Goal: Transaction & Acquisition: Purchase product/service

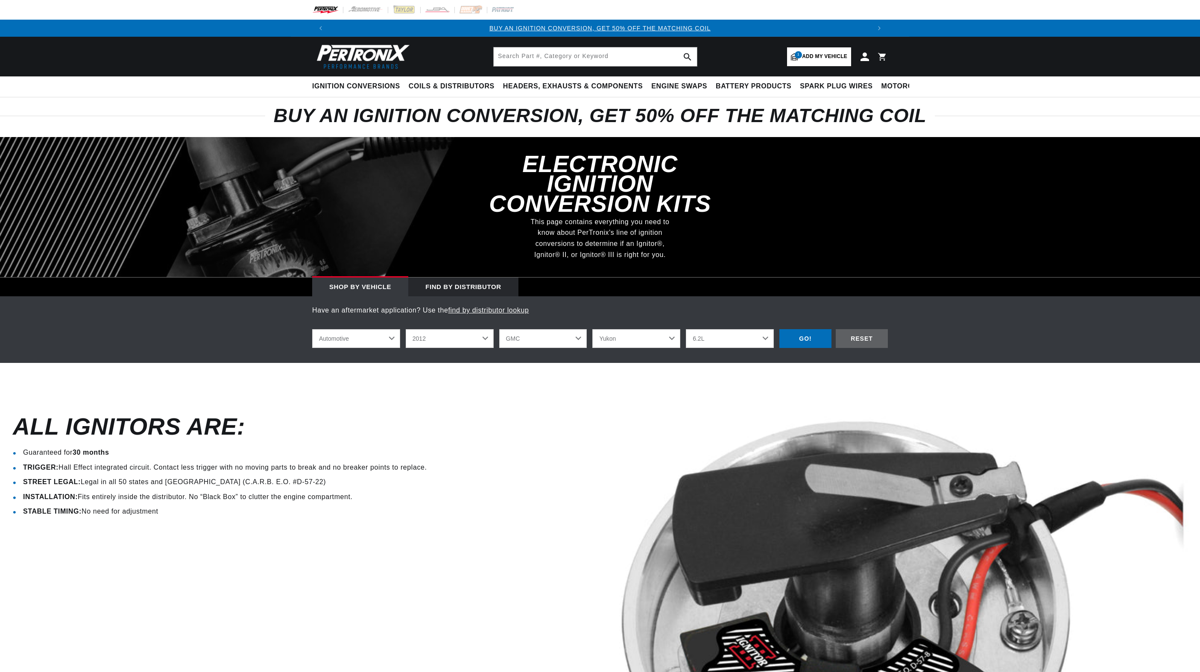
select select "2012"
select select "GMC"
select select "Yukon"
select select "6.2L"
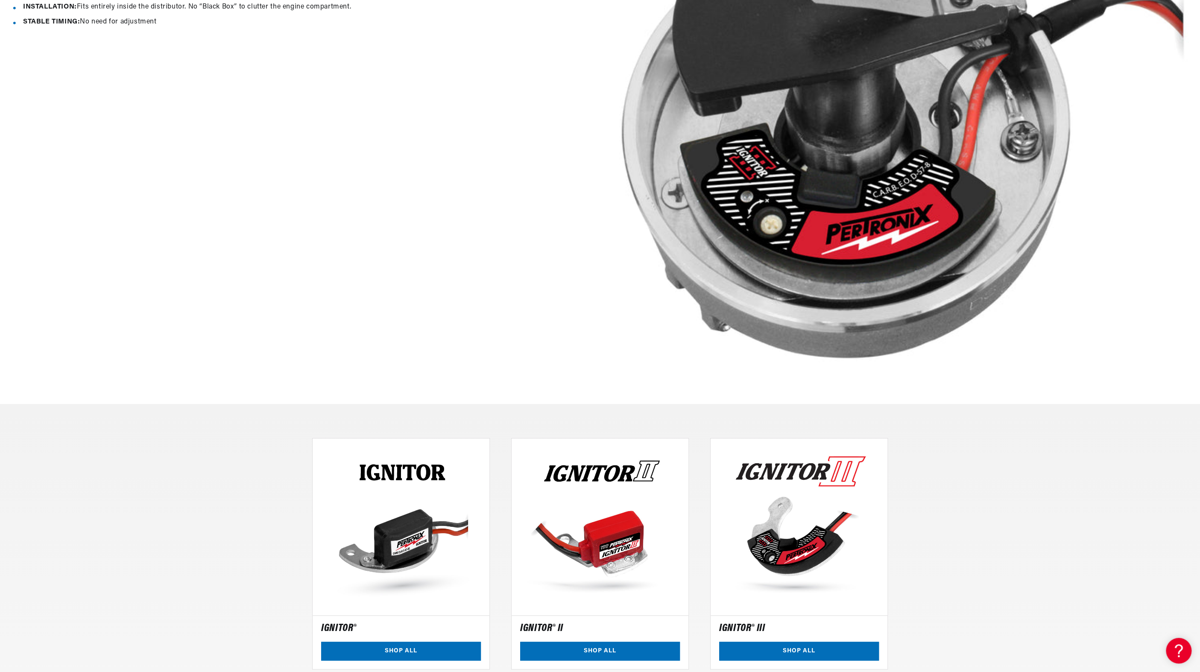
scroll to position [683, 0]
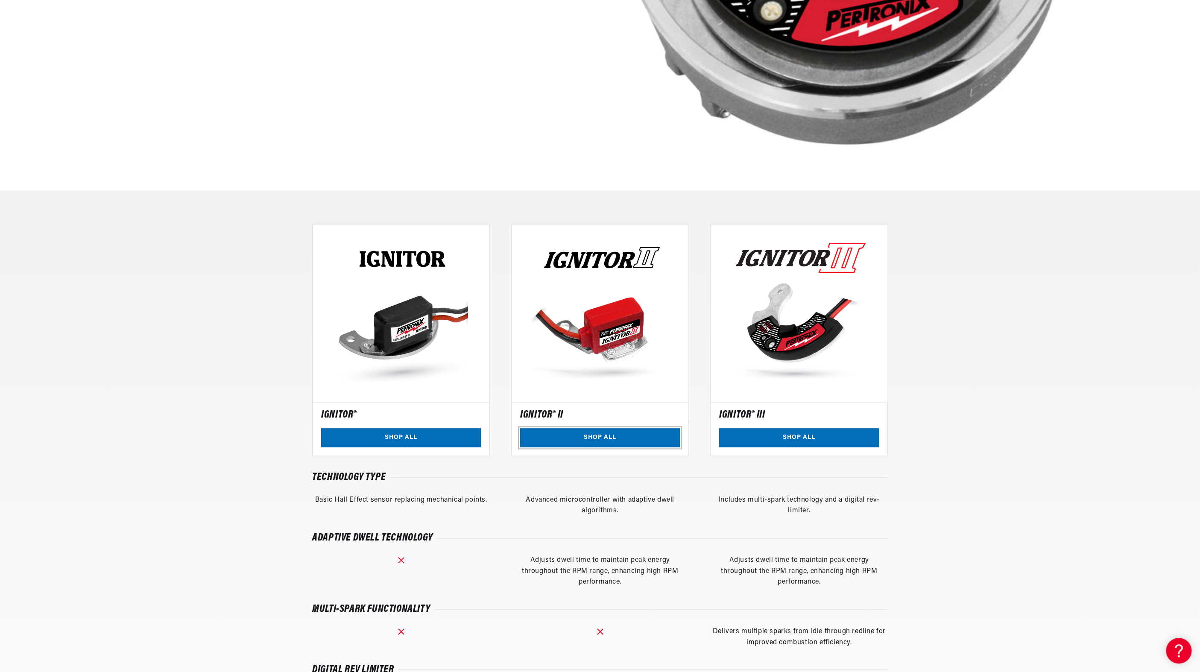
click at [578, 434] on link "SHOP ALL" at bounding box center [600, 437] width 160 height 19
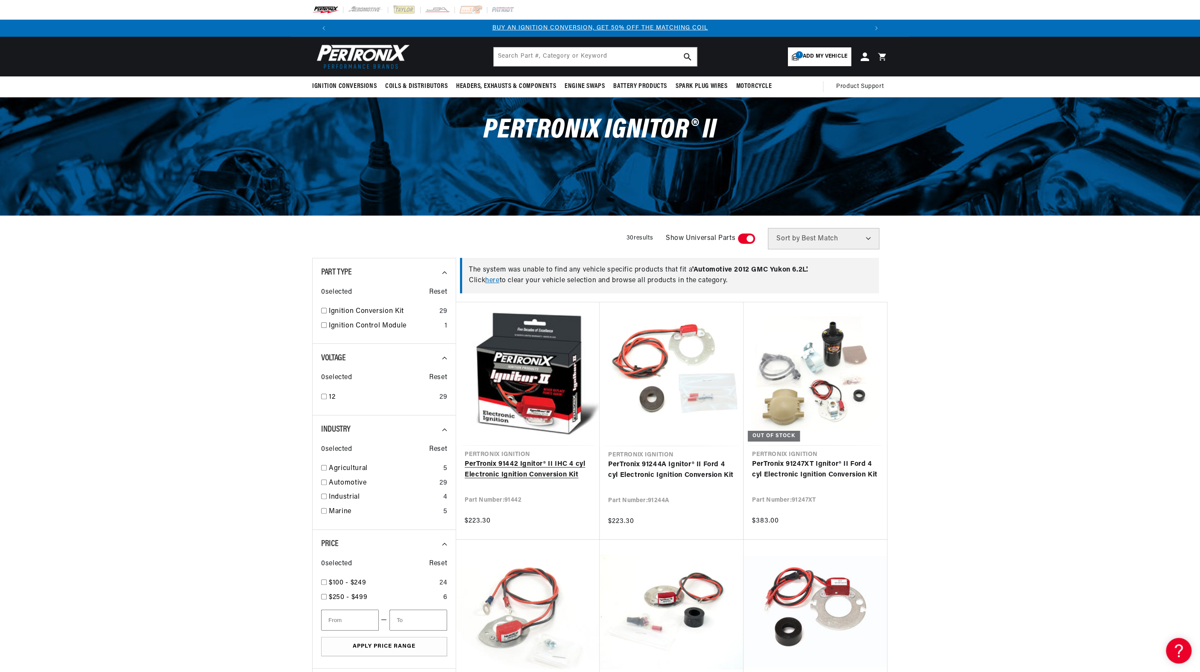
click at [516, 465] on link "PerTronix 91442 Ignitor® II IHC 4 cyl Electronic Ignition Conversion Kit" at bounding box center [528, 470] width 126 height 22
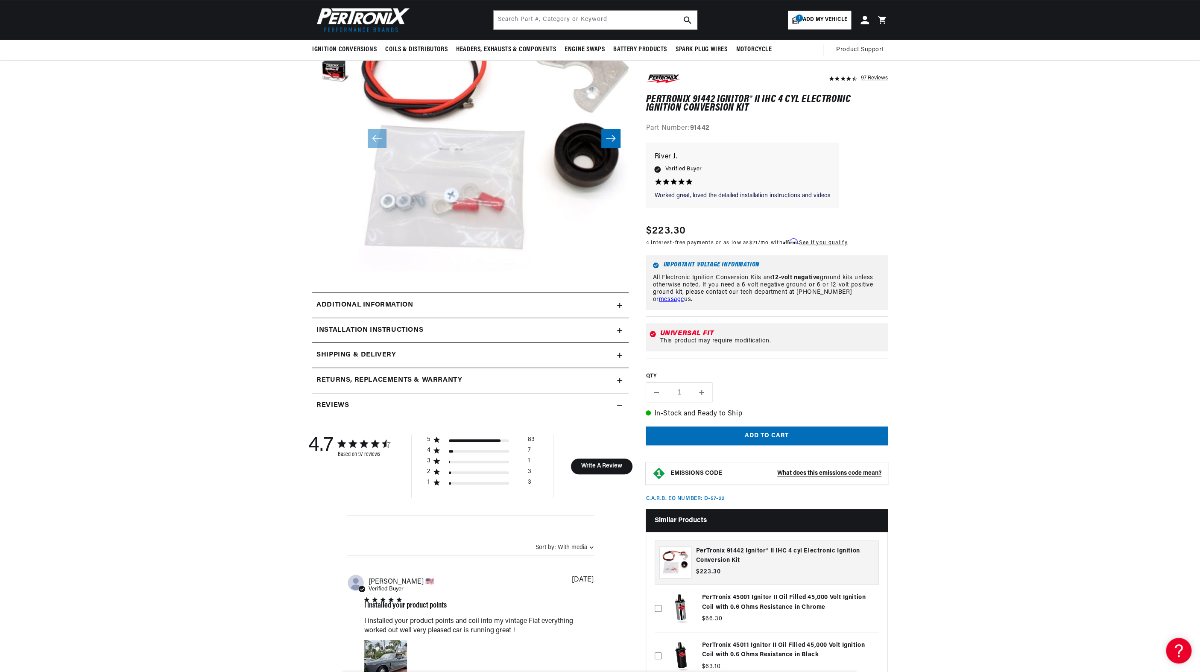
scroll to position [128, 0]
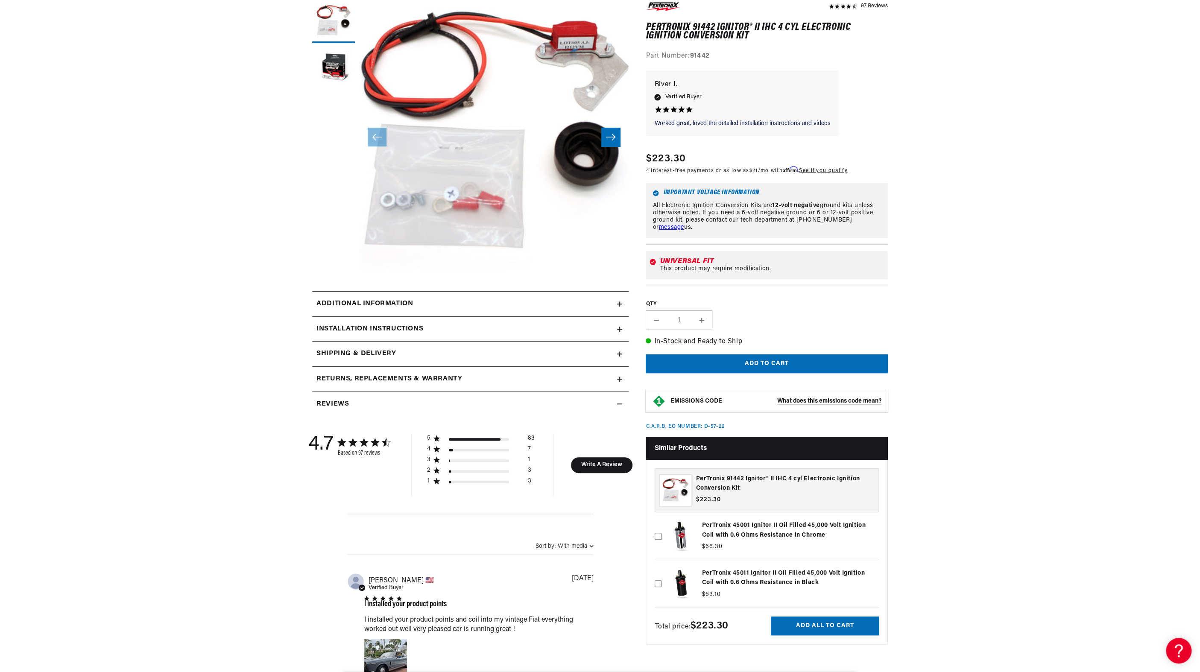
click at [657, 537] on icon at bounding box center [658, 536] width 7 height 7
click at [657, 526] on input "checkbox" at bounding box center [658, 522] width 7 height 7
checkbox input "true"
click at [834, 626] on button "Add all to cart" at bounding box center [825, 626] width 108 height 19
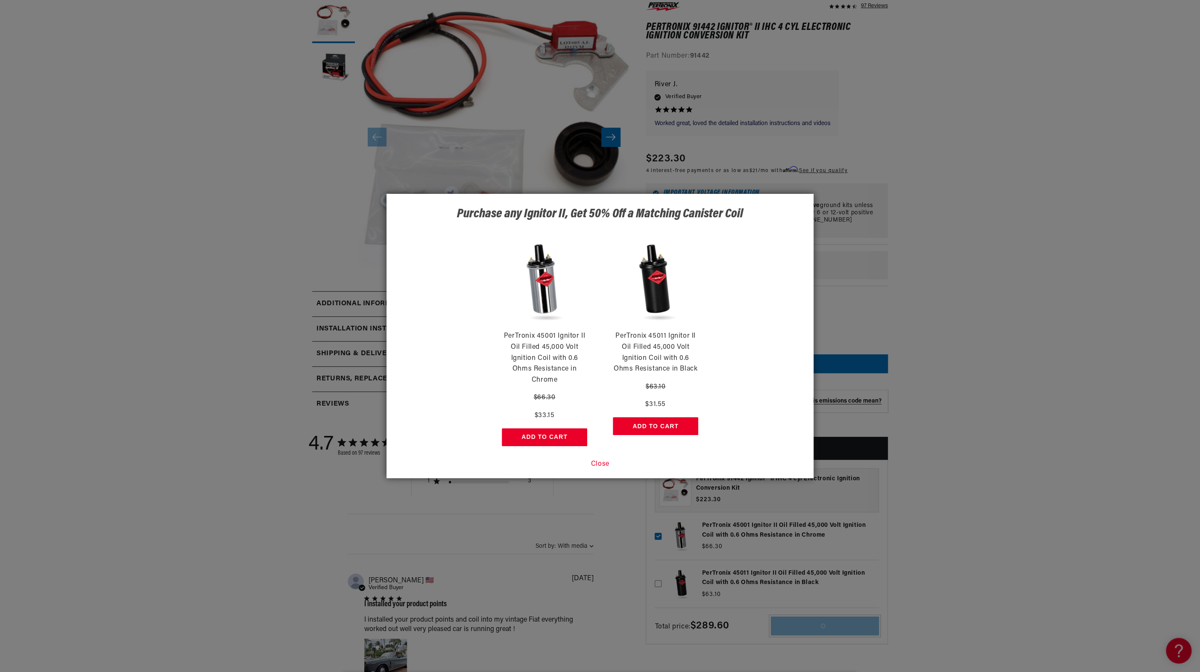
scroll to position [0, 1067]
click at [595, 462] on button "Close" at bounding box center [600, 464] width 18 height 11
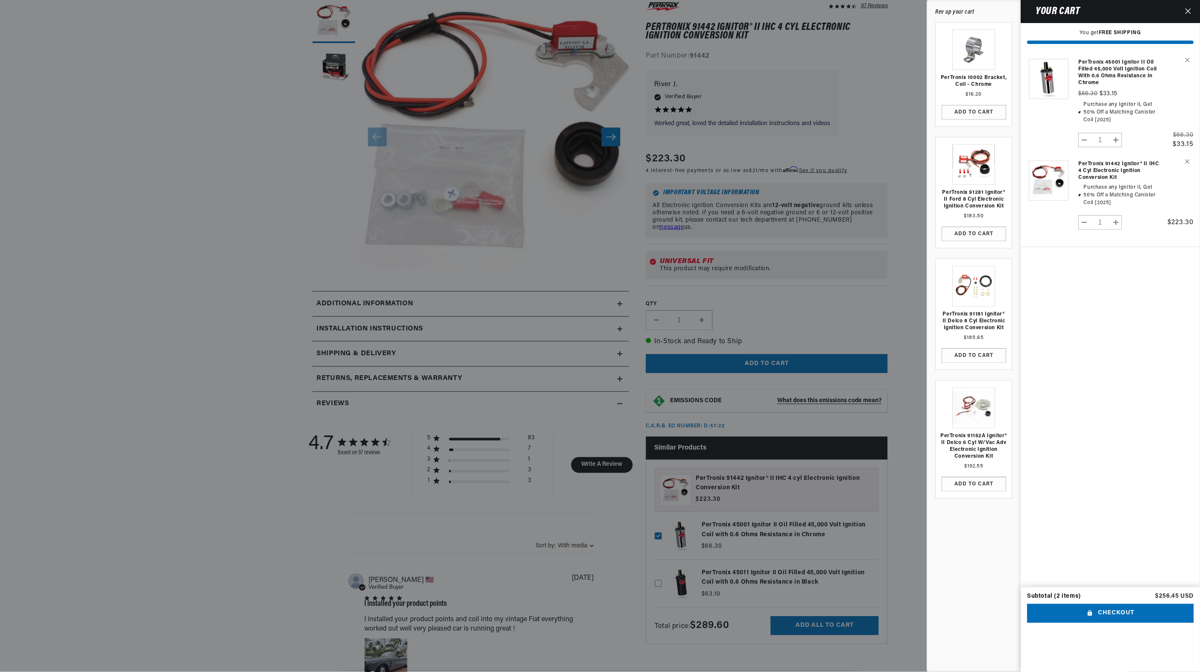
scroll to position [0, 533]
click at [1190, 14] on button "Close" at bounding box center [1188, 11] width 19 height 23
